Goal: Task Accomplishment & Management: Use online tool/utility

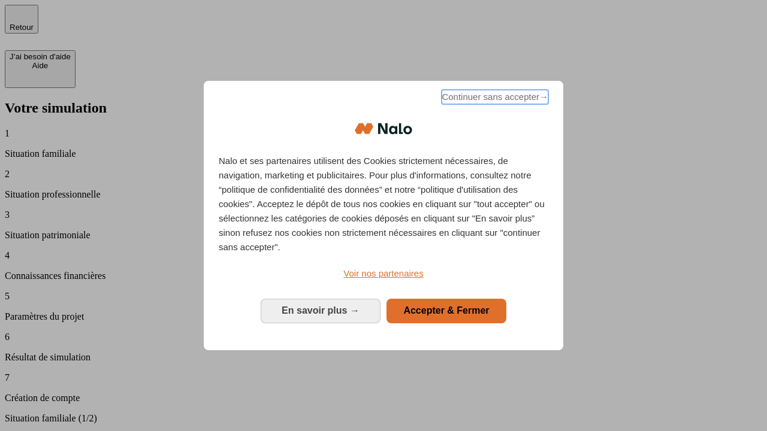
click at [494, 99] on span "Continuer sans accepter →" at bounding box center [495, 97] width 107 height 14
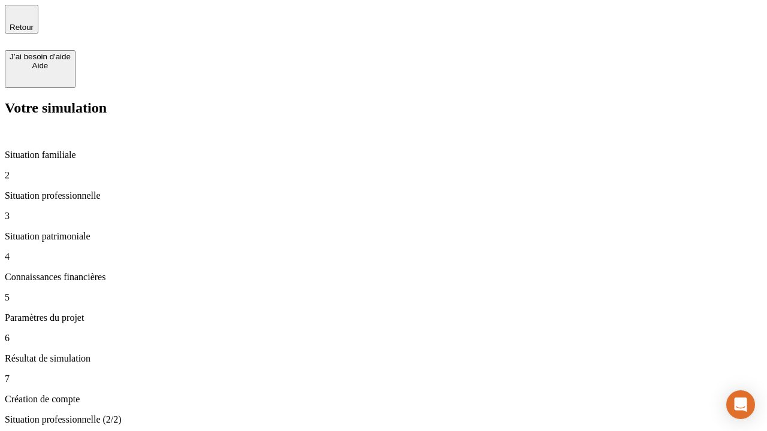
type input "30 000"
type input "40 000"
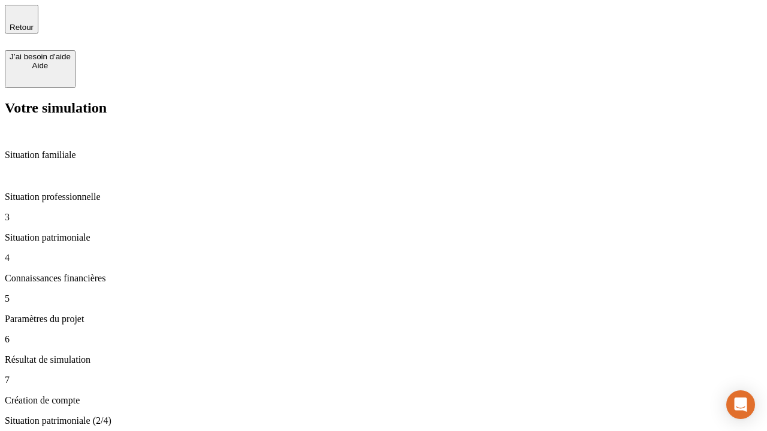
type input "1 100"
type input "20"
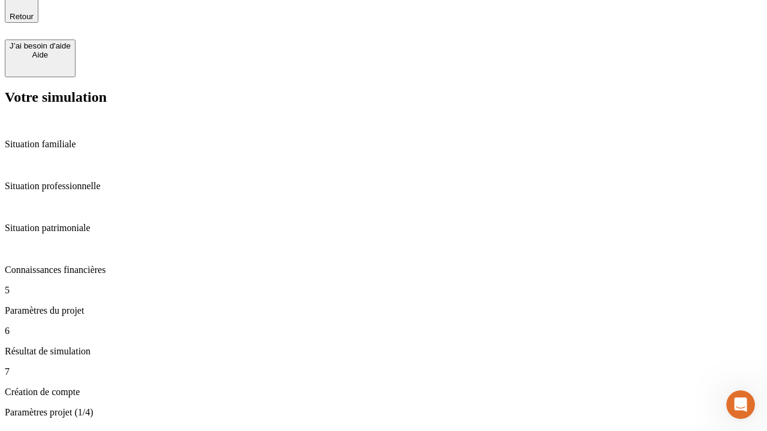
scroll to position [37, 0]
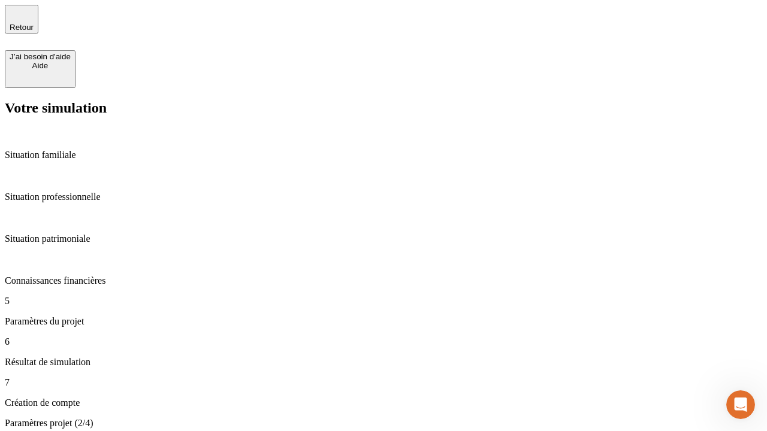
type input "40"
type input "50 000"
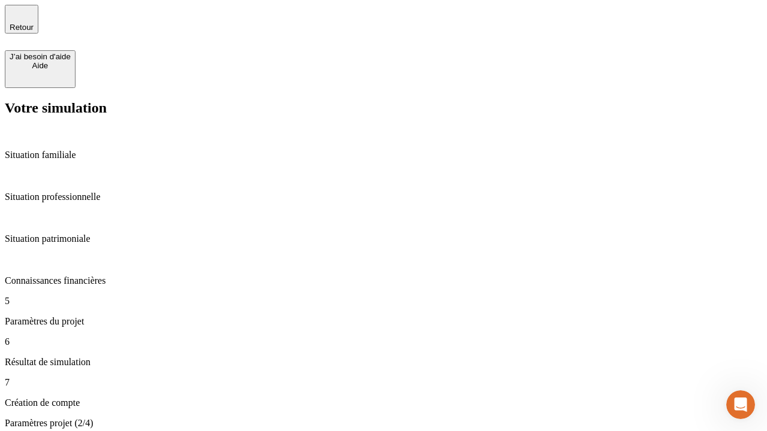
type input "640"
